Goal: Task Accomplishment & Management: Use online tool/utility

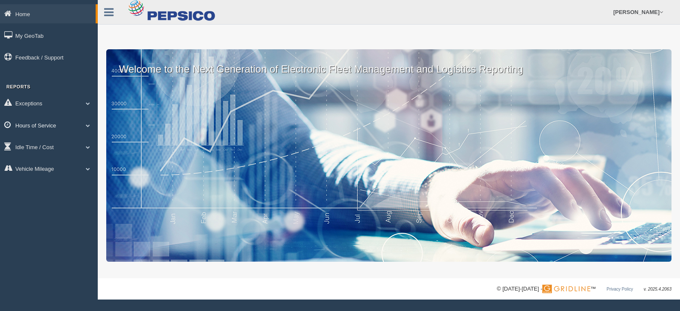
click at [44, 128] on link "Hours of Service" at bounding box center [49, 125] width 98 height 19
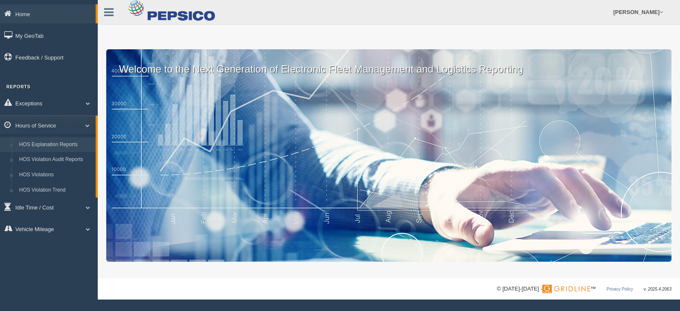
click at [44, 143] on link "HOS Explanation Reports" at bounding box center [55, 144] width 80 height 15
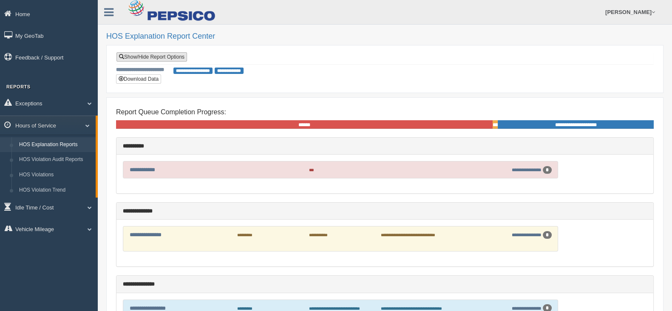
click at [143, 56] on link "Show/Hide Report Options" at bounding box center [151, 56] width 71 height 9
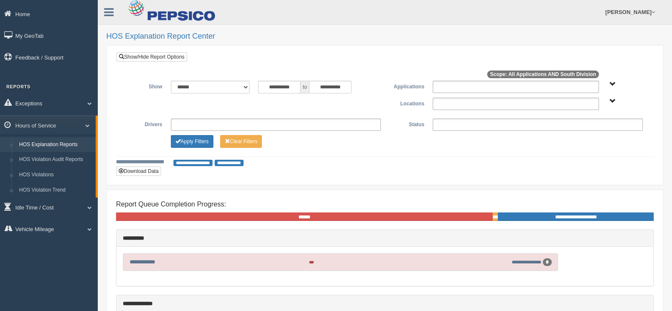
click at [607, 101] on div "South Division" at bounding box center [625, 101] width 44 height 6
click at [612, 101] on span "South Division" at bounding box center [613, 101] width 6 height 6
click at [595, 129] on button "South Division" at bounding box center [590, 132] width 43 height 9
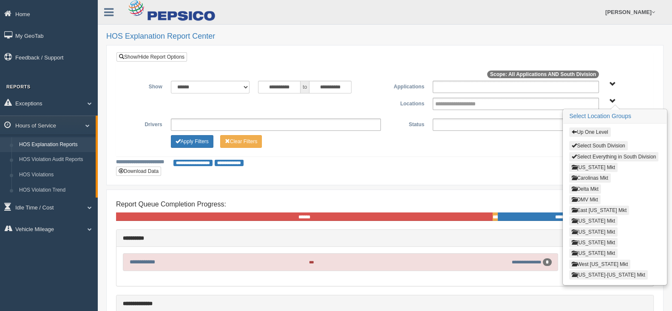
click at [585, 230] on button "Louisiana Mkt" at bounding box center [593, 231] width 48 height 9
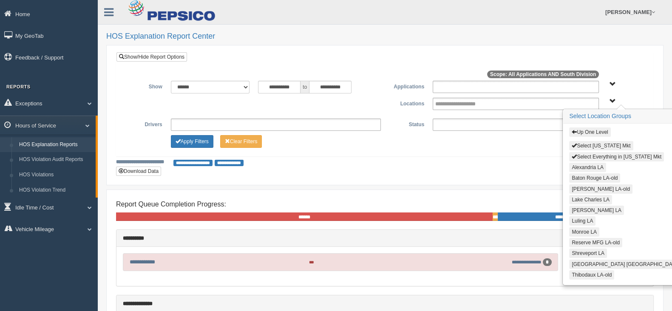
click at [581, 166] on button "Alexandria LA" at bounding box center [587, 167] width 37 height 9
click at [581, 197] on button "Lake Charles LA" at bounding box center [590, 199] width 43 height 9
click at [581, 207] on button "[PERSON_NAME] LA" at bounding box center [596, 210] width 55 height 9
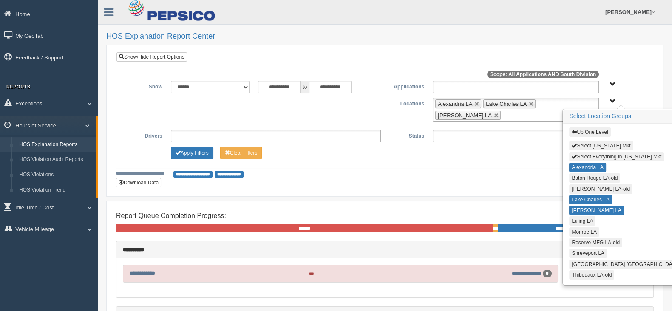
drag, startPoint x: 580, startPoint y: 215, endPoint x: 580, endPoint y: 223, distance: 8.5
click at [580, 217] on button "Luling LA" at bounding box center [582, 220] width 26 height 9
click at [579, 228] on button "Monroe LA" at bounding box center [584, 231] width 30 height 9
click at [578, 251] on button "Shreveport LA" at bounding box center [588, 253] width 38 height 9
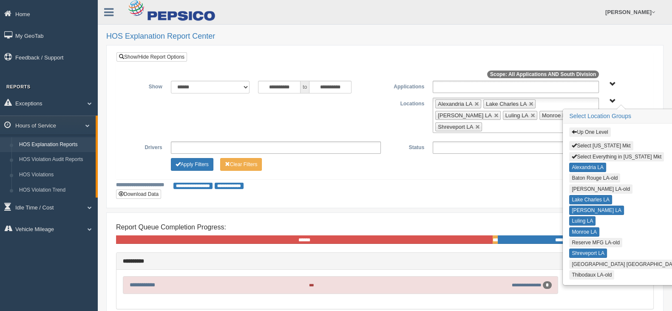
click at [578, 260] on button "[GEOGRAPHIC_DATA] [GEOGRAPHIC_DATA]" at bounding box center [625, 264] width 113 height 9
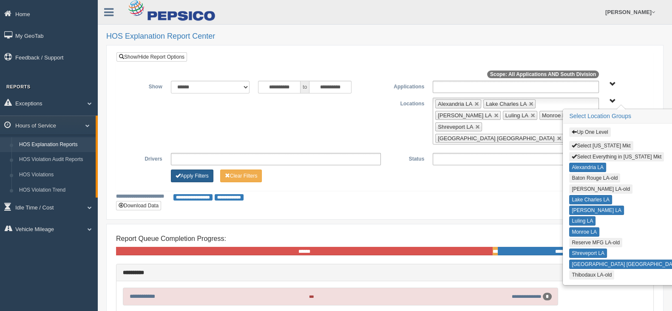
click at [194, 170] on button "Apply Filters" at bounding box center [192, 176] width 43 height 13
